Goal: Task Accomplishment & Management: Complete application form

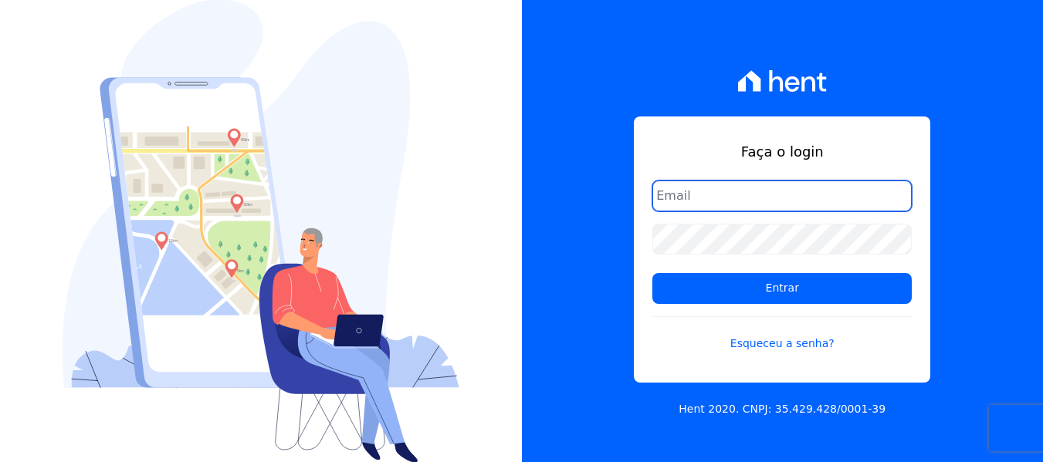
click at [754, 191] on input "email" at bounding box center [781, 196] width 259 height 31
drag, startPoint x: 636, startPoint y: 354, endPoint x: 664, endPoint y: 352, distance: 28.6
click at [637, 354] on div "Faça o login Entrar Esqueceu a senha?" at bounding box center [782, 250] width 296 height 266
click at [780, 342] on link "Esqueceu a senha?" at bounding box center [781, 333] width 259 height 35
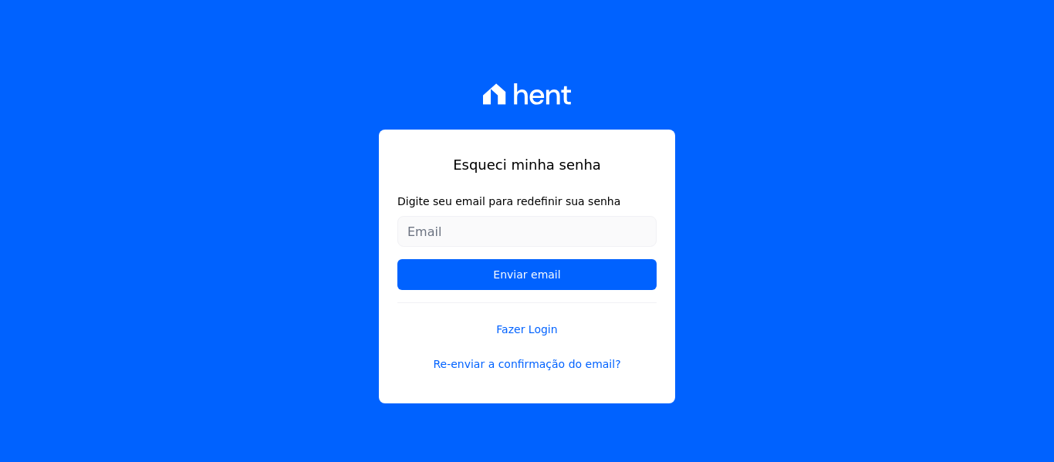
click at [556, 223] on input "Digite seu email para redefinir sua senha" at bounding box center [526, 231] width 259 height 31
click at [479, 233] on input "Digite seu email para redefinir sua senha" at bounding box center [526, 231] width 259 height 31
type input "[EMAIL_ADDRESS][DOMAIN_NAME]"
click at [397, 259] on input "Enviar email" at bounding box center [526, 274] width 259 height 31
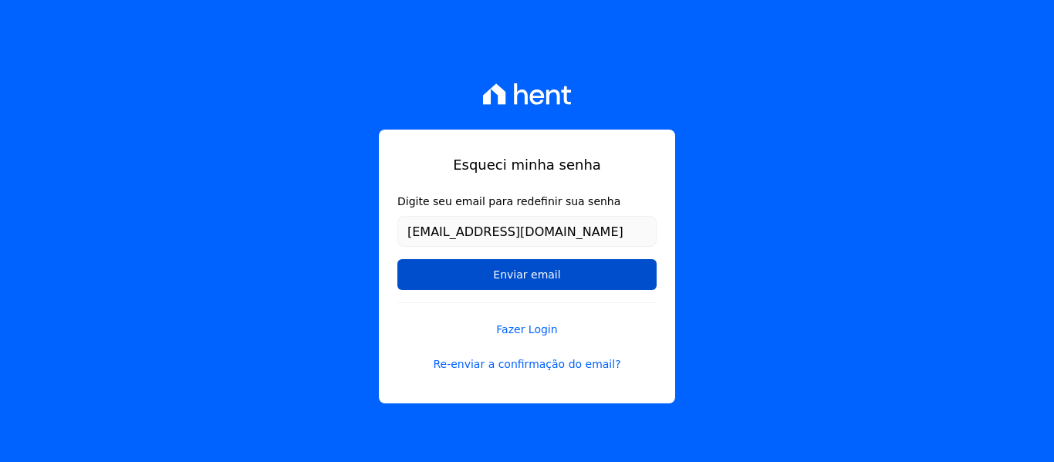
click at [494, 279] on input "Enviar email" at bounding box center [526, 274] width 259 height 31
click at [531, 273] on input "Enviar email" at bounding box center [526, 274] width 259 height 31
click at [503, 275] on input "Enviar email" at bounding box center [526, 274] width 259 height 31
click at [566, 271] on input "Enviar email" at bounding box center [526, 274] width 259 height 31
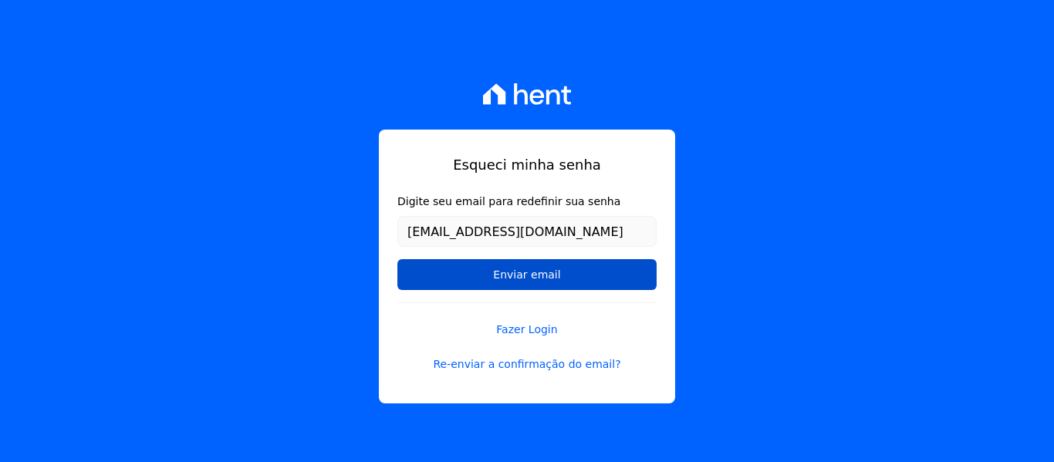
click at [566, 271] on input "Enviar email" at bounding box center [526, 274] width 259 height 31
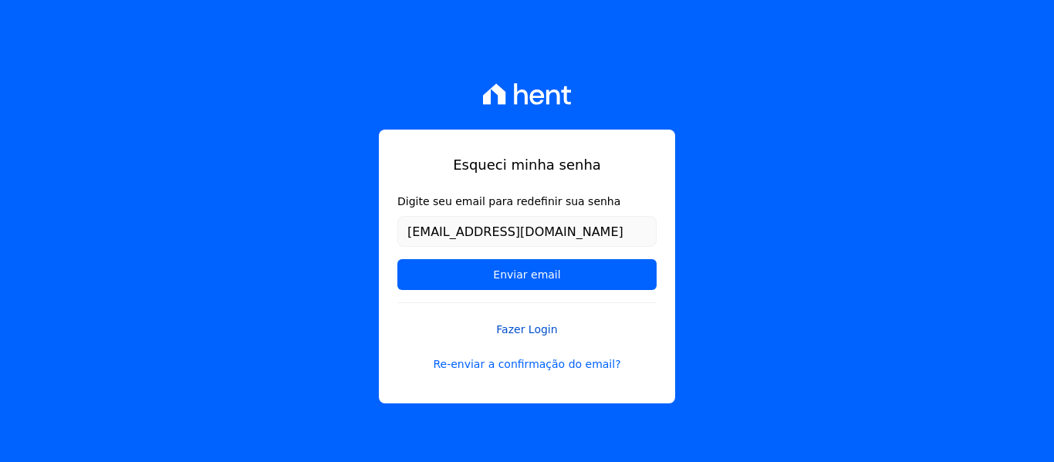
click at [526, 331] on link "Fazer Login" at bounding box center [526, 319] width 259 height 35
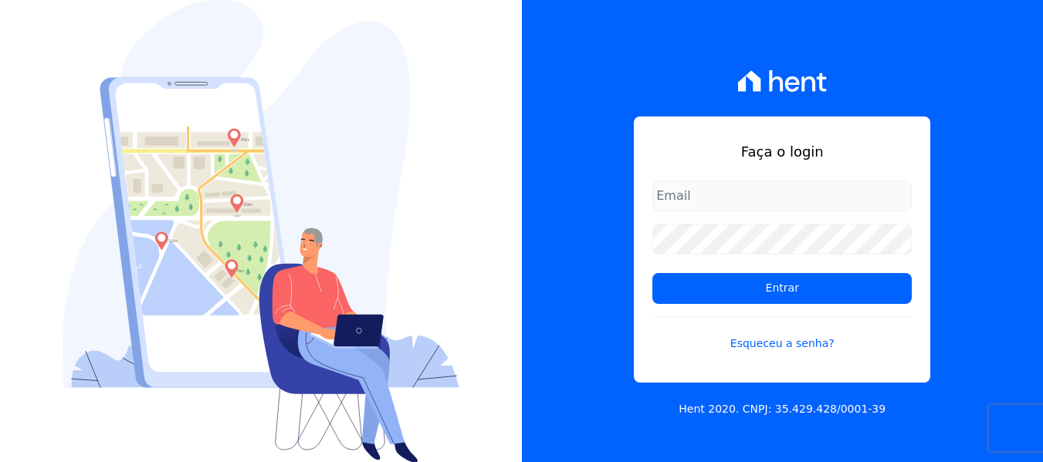
click at [759, 189] on input "email" at bounding box center [781, 196] width 259 height 31
type input "tatiane"
click at [777, 340] on link "Esqueceu a senha?" at bounding box center [781, 333] width 259 height 35
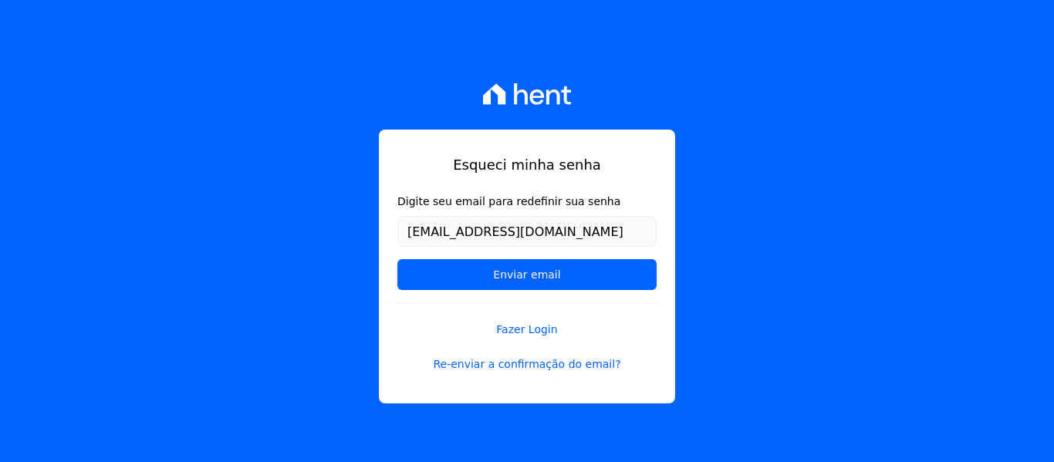
type input "[EMAIL_ADDRESS][DOMAIN_NAME]"
click at [397, 259] on input "Enviar email" at bounding box center [526, 274] width 259 height 31
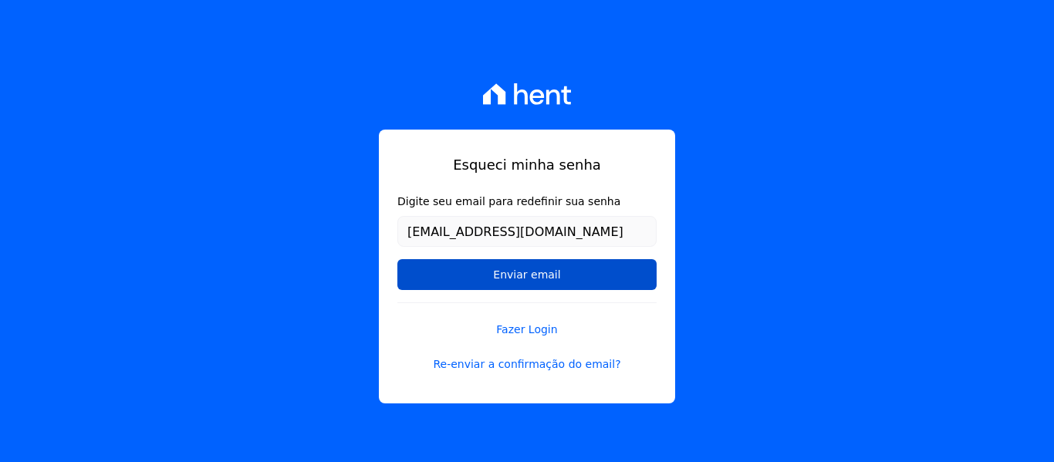
click at [609, 279] on input "Enviar email" at bounding box center [526, 274] width 259 height 31
click at [571, 273] on input "Enviar email" at bounding box center [526, 274] width 259 height 31
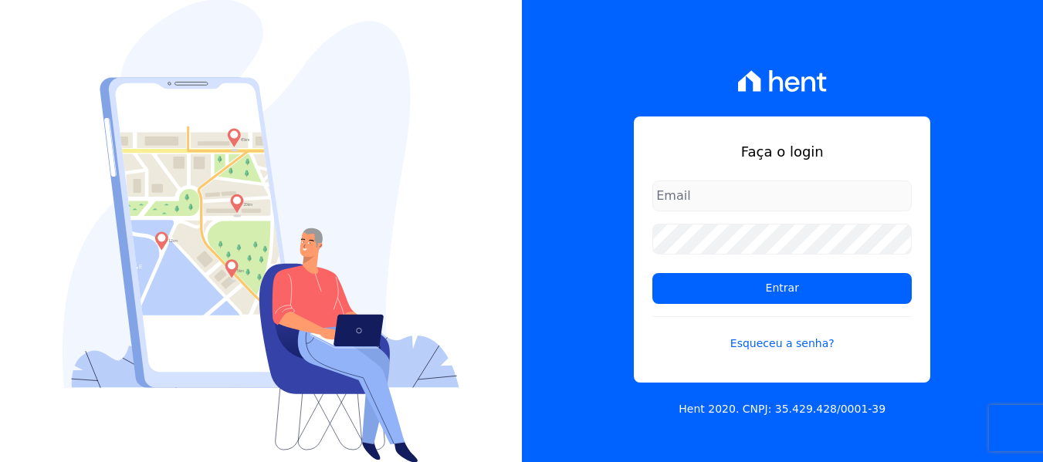
click at [761, 198] on input "email" at bounding box center [781, 196] width 259 height 31
click at [710, 194] on input "email" at bounding box center [781, 196] width 259 height 31
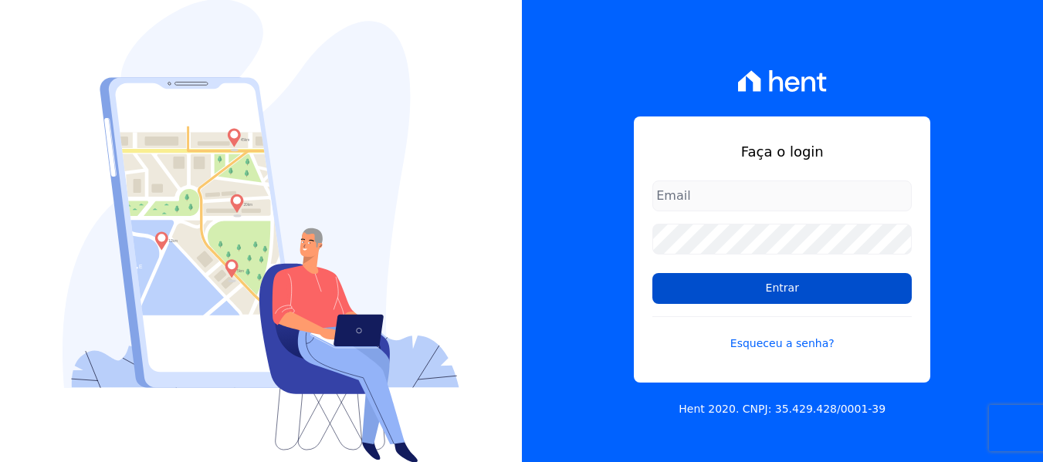
click at [721, 292] on input "Entrar" at bounding box center [781, 288] width 259 height 31
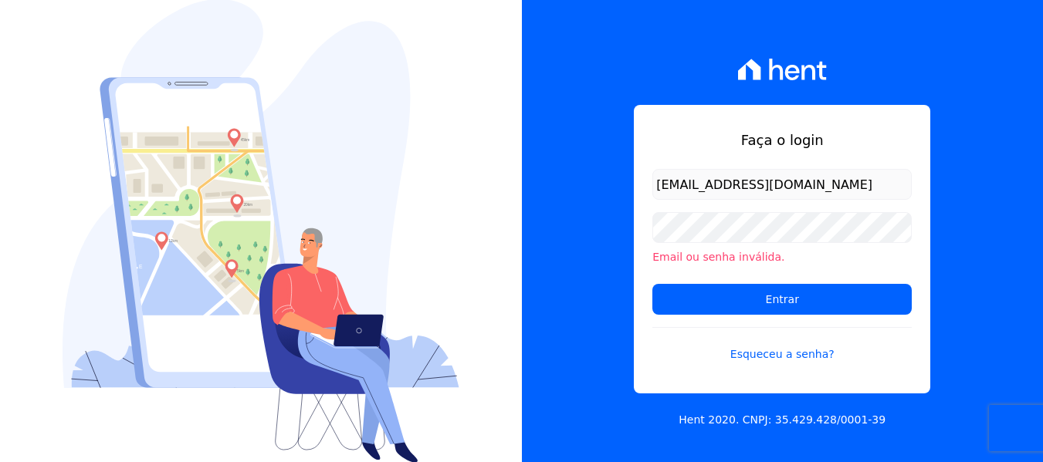
type input "[EMAIL_ADDRESS][DOMAIN_NAME]"
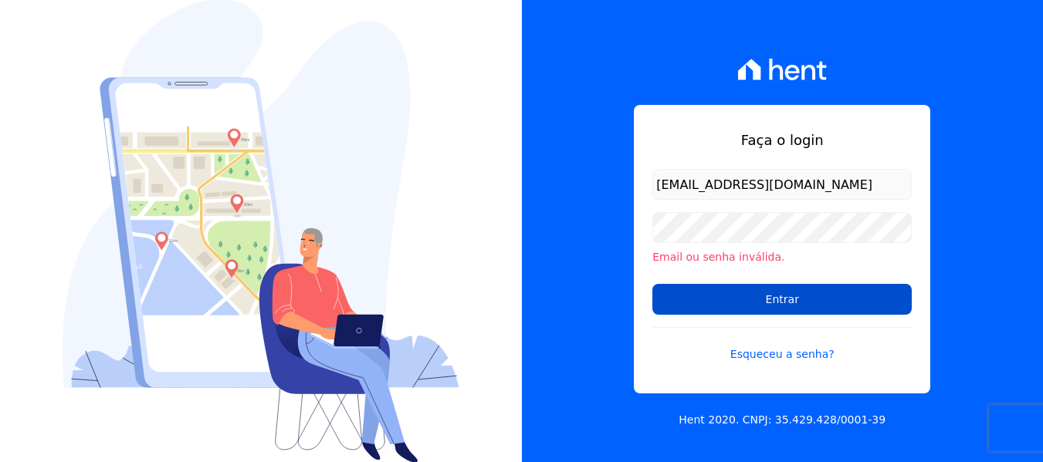
click at [744, 287] on input "Entrar" at bounding box center [781, 299] width 259 height 31
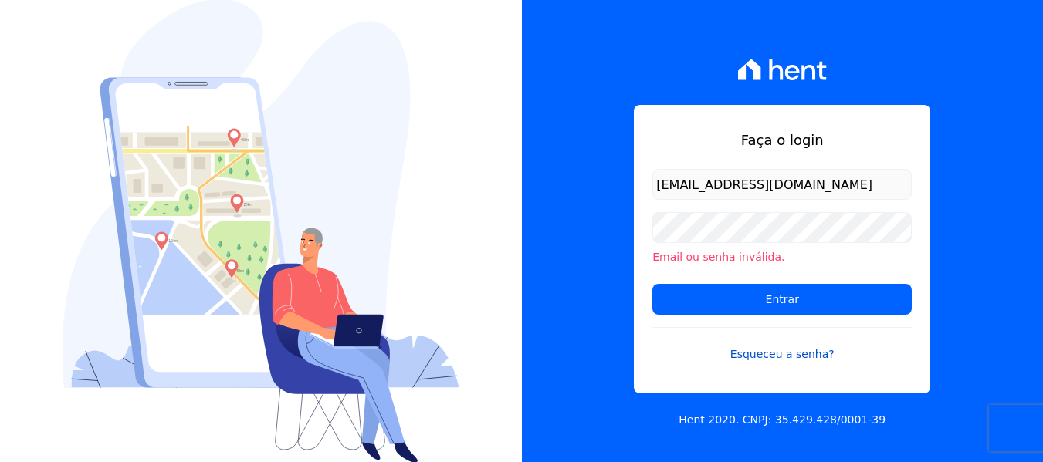
click at [768, 346] on link "Esqueceu a senha?" at bounding box center [781, 344] width 259 height 35
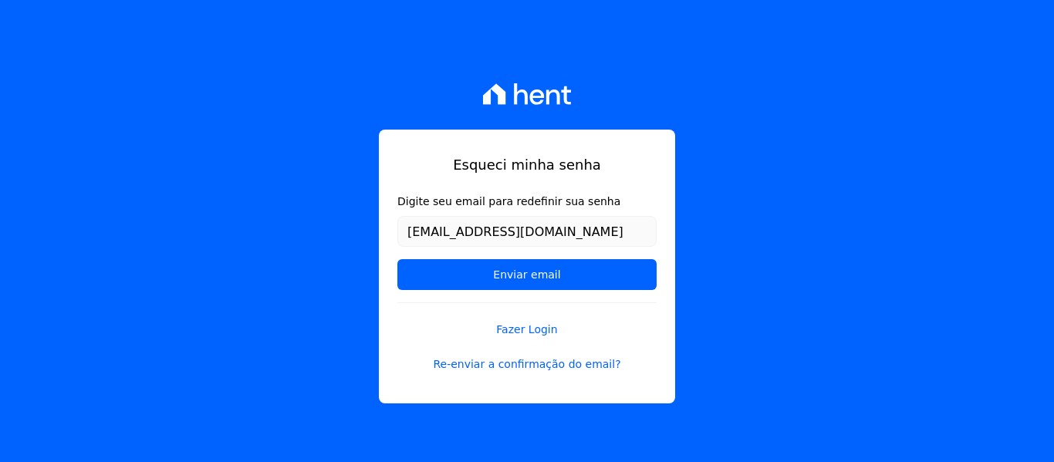
type input "[EMAIL_ADDRESS][DOMAIN_NAME]"
click at [397, 259] on input "Enviar email" at bounding box center [526, 274] width 259 height 31
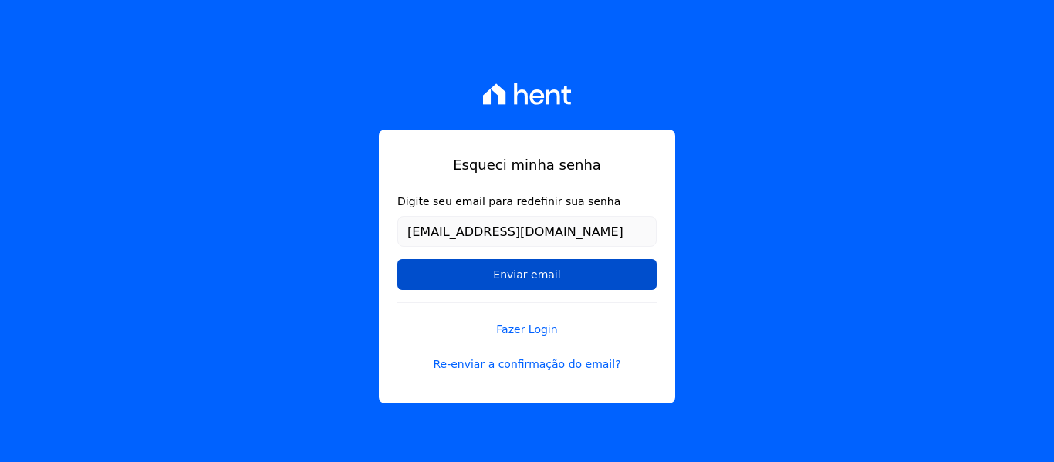
click at [501, 269] on input "Enviar email" at bounding box center [526, 274] width 259 height 31
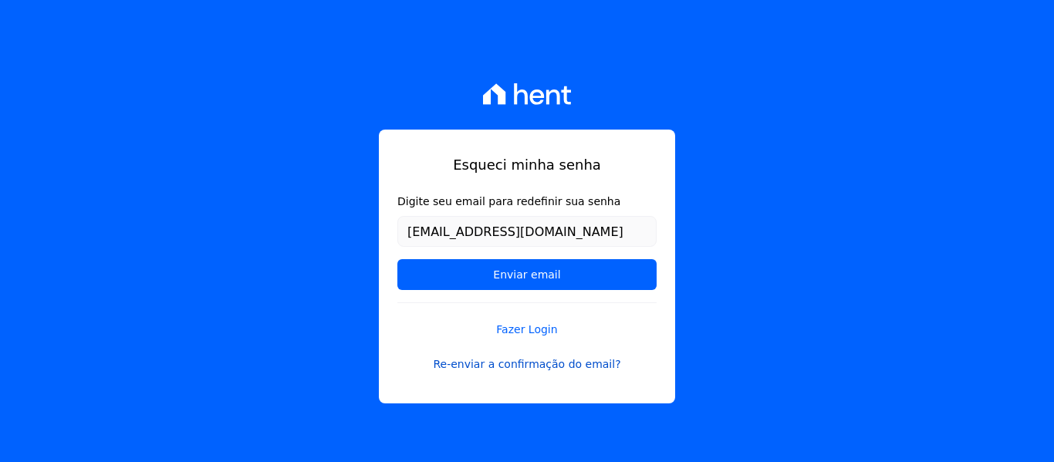
click at [514, 361] on link "Re-enviar a confirmação do email?" at bounding box center [526, 365] width 259 height 16
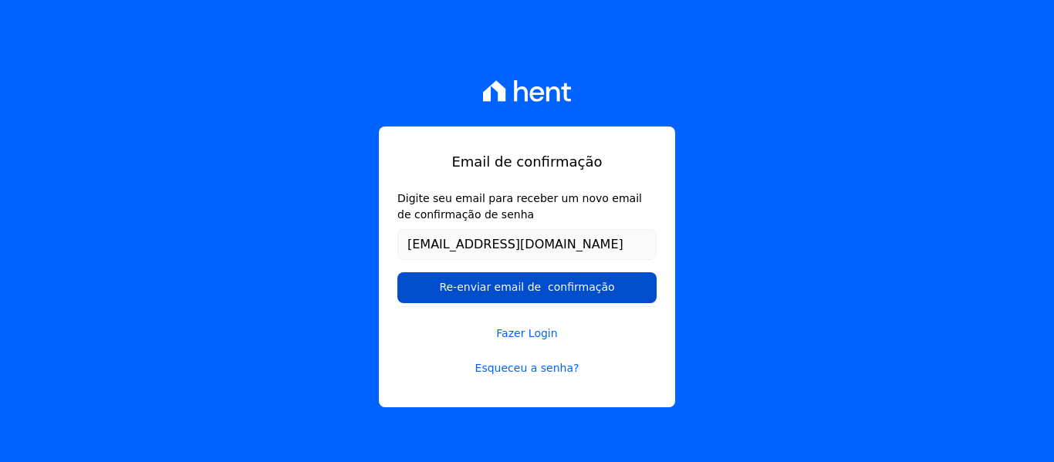
type input "[EMAIL_ADDRESS][DOMAIN_NAME]"
click at [599, 286] on input "Re-enviar email de confirmação" at bounding box center [526, 287] width 259 height 31
click at [499, 293] on input "Re-enviar email de confirmação" at bounding box center [526, 287] width 259 height 31
